Goal: Register for event/course

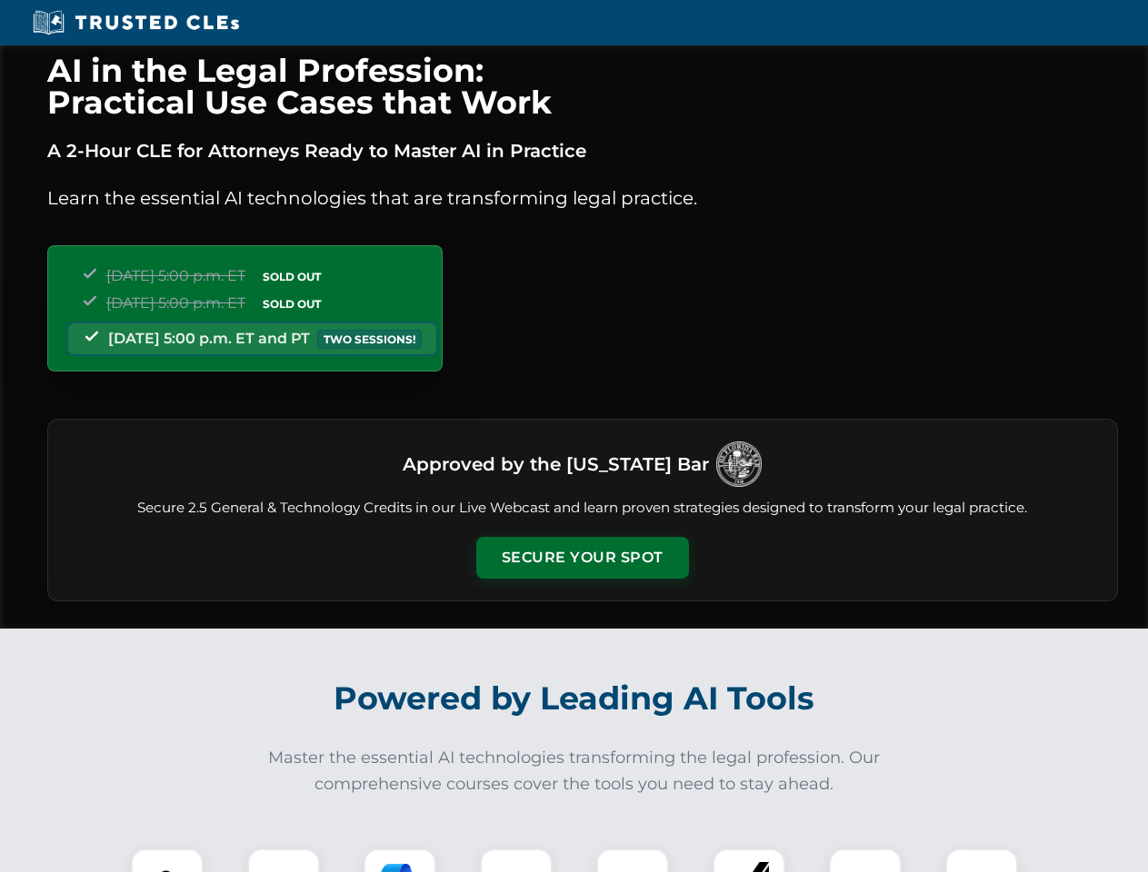
click at [582, 558] on button "Secure Your Spot" at bounding box center [582, 558] width 213 height 42
click at [167, 861] on img at bounding box center [167, 885] width 53 height 53
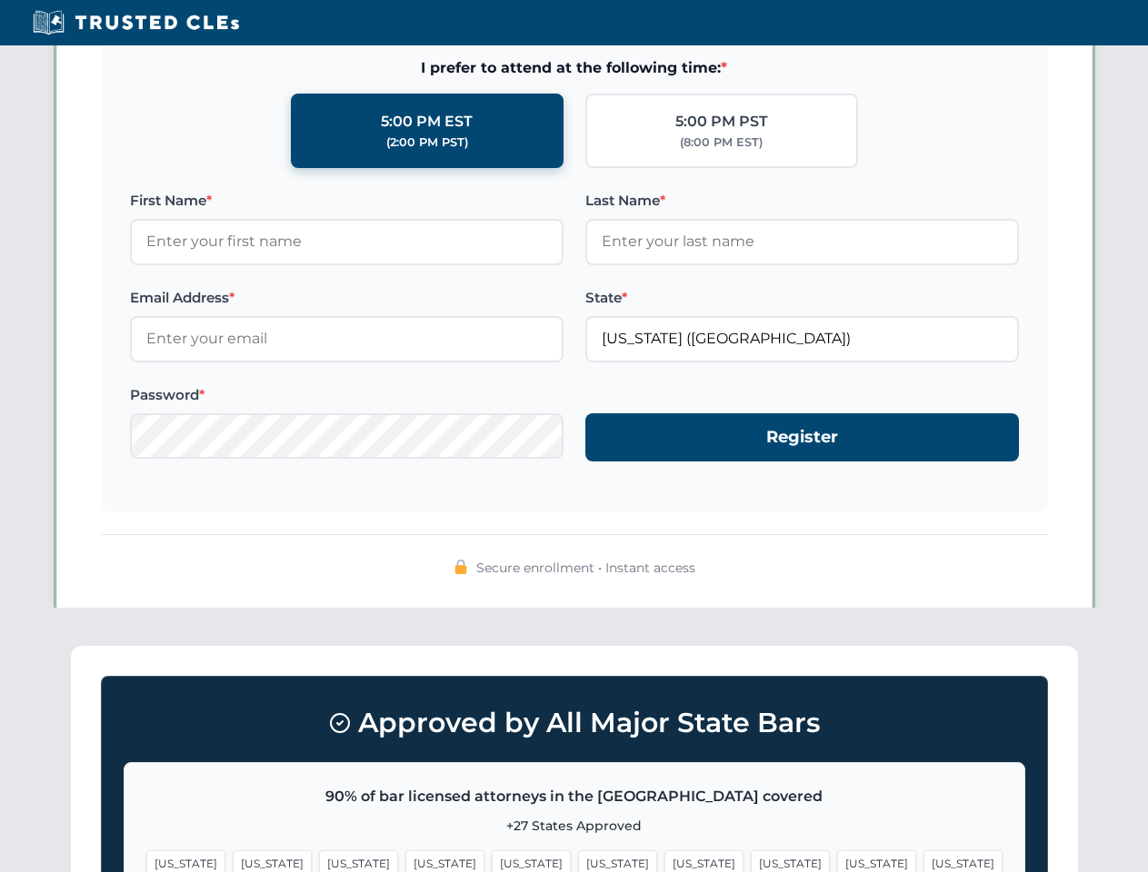
click at [664, 861] on span "[US_STATE]" at bounding box center [703, 864] width 79 height 26
click at [837, 861] on span "[US_STATE]" at bounding box center [876, 864] width 79 height 26
